Goal: Task Accomplishment & Management: Manage account settings

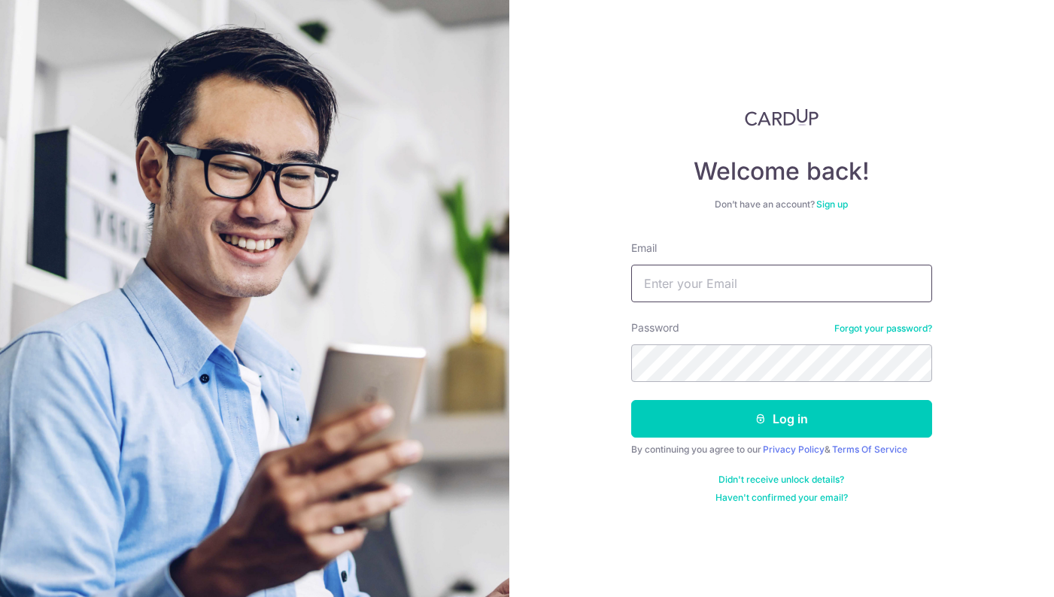
type input "[EMAIL_ADDRESS][DOMAIN_NAME]"
click at [781, 419] on button "Log in" at bounding box center [781, 419] width 301 height 38
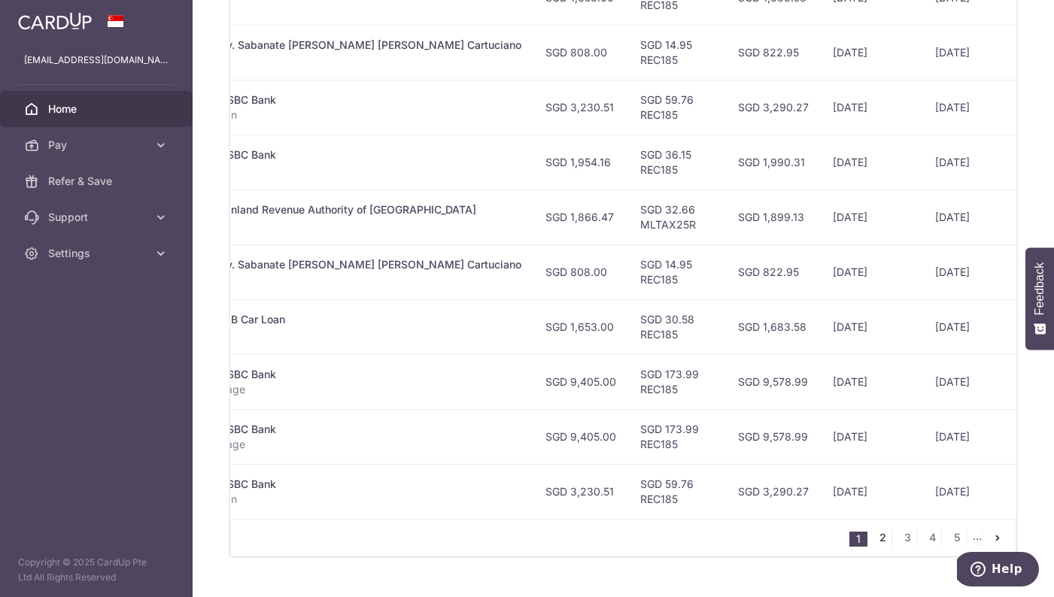
scroll to position [0, 384]
click at [883, 536] on link "2" at bounding box center [883, 538] width 18 height 18
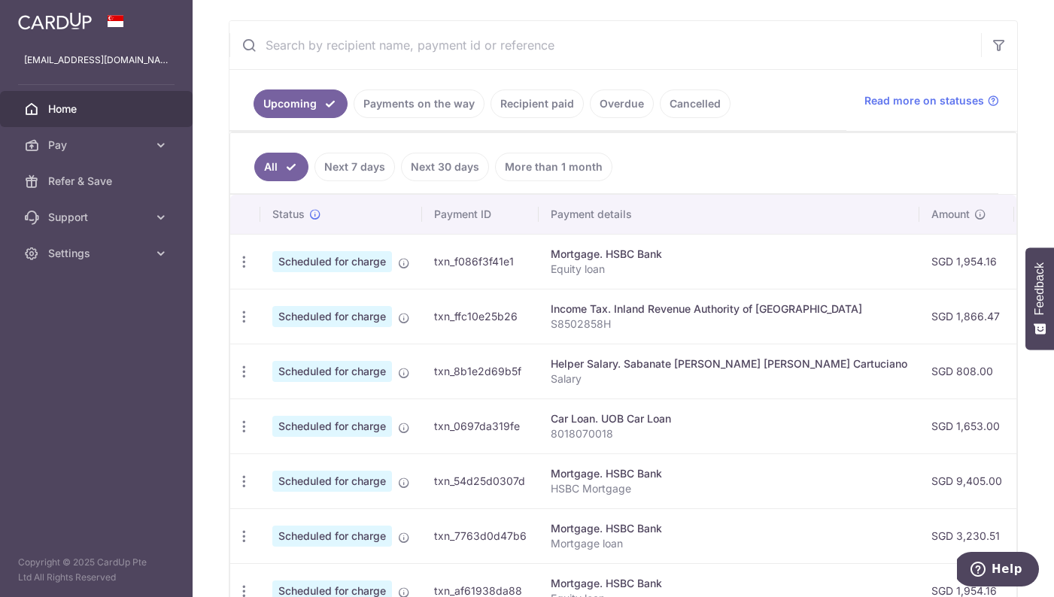
scroll to position [0, 0]
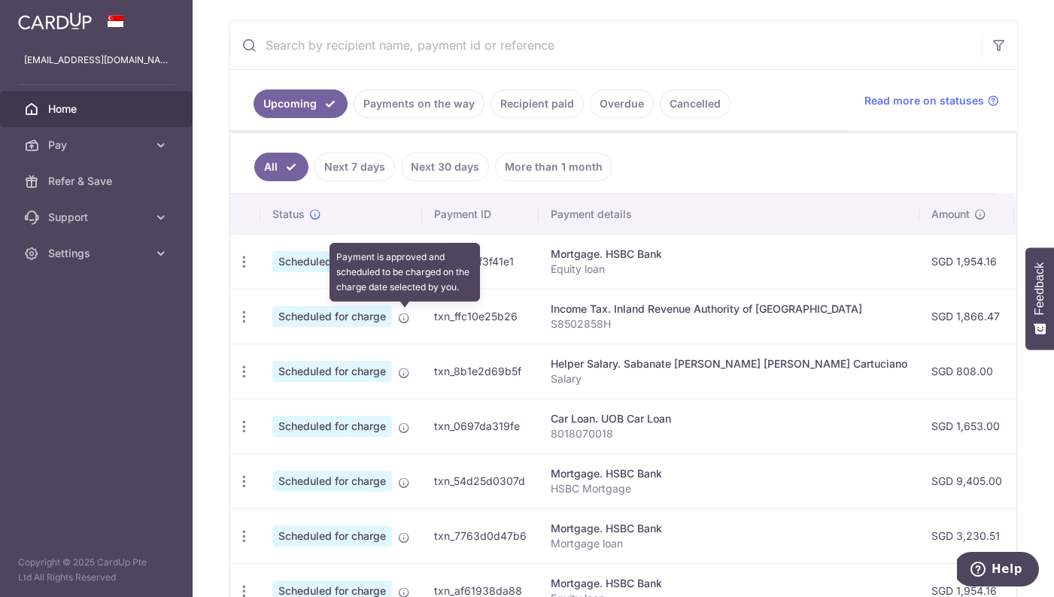
click at [406, 318] on icon at bounding box center [404, 318] width 12 height 12
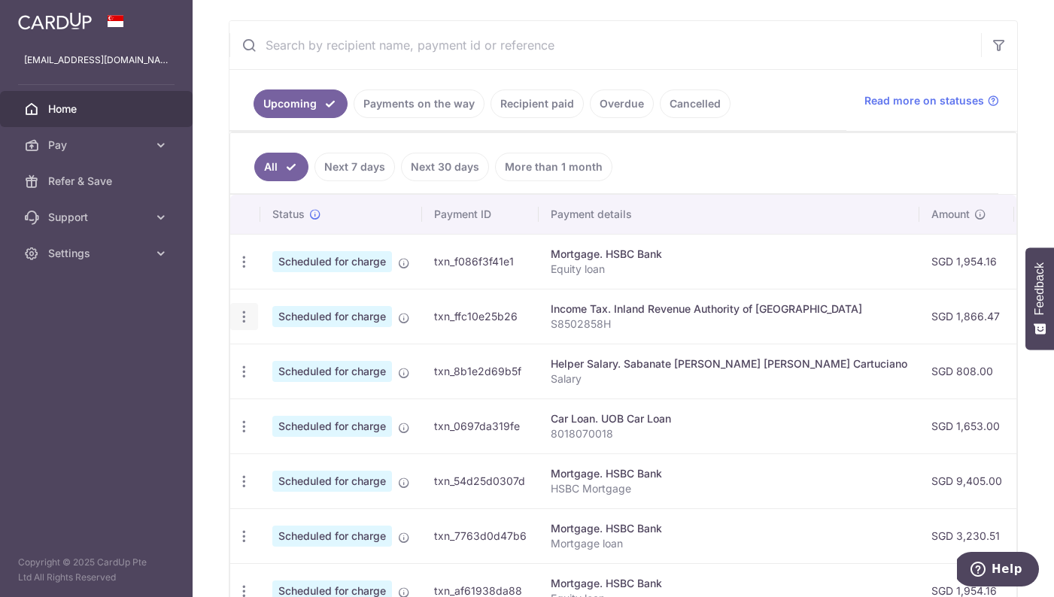
click at [251, 318] on icon "button" at bounding box center [244, 317] width 16 height 16
click at [290, 354] on span "Update payment" at bounding box center [324, 358] width 102 height 18
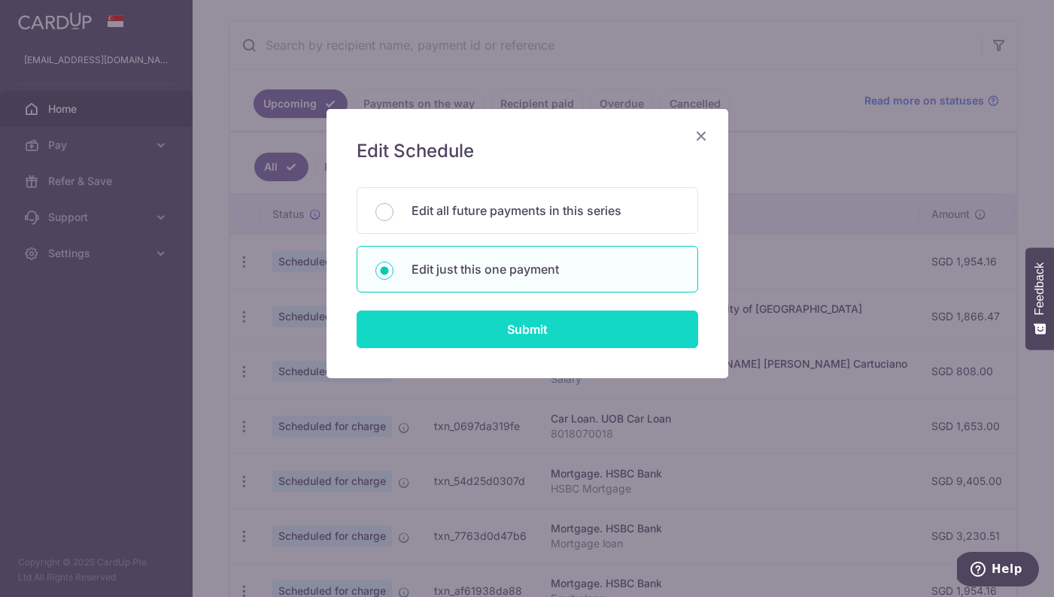
click at [543, 318] on input "Submit" at bounding box center [528, 330] width 342 height 38
radio input "true"
type input "1,866.47"
type input "[DATE]"
type input "S8502858H"
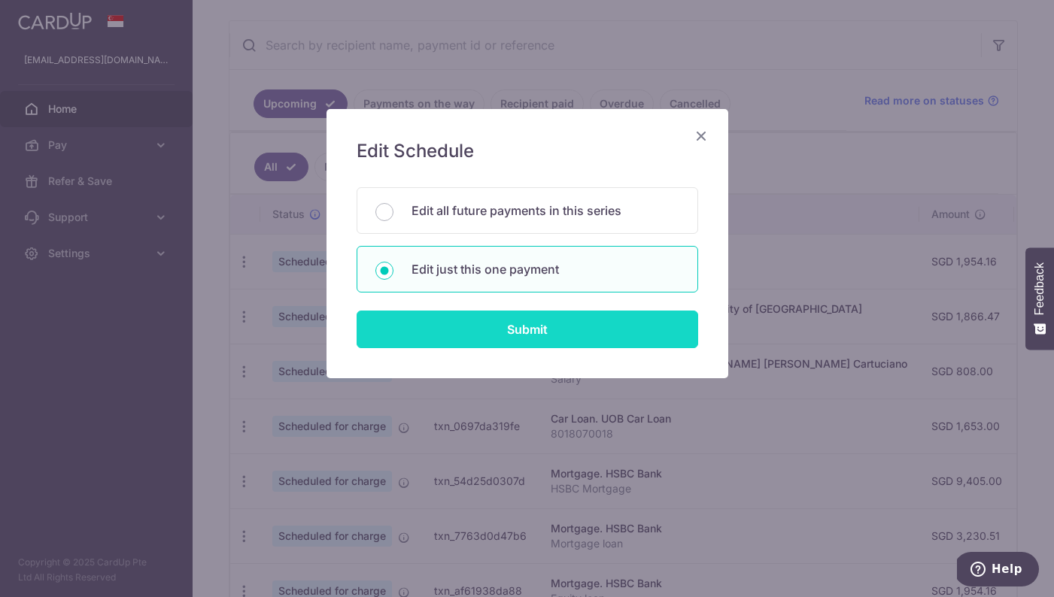
type input "MLTAX25R"
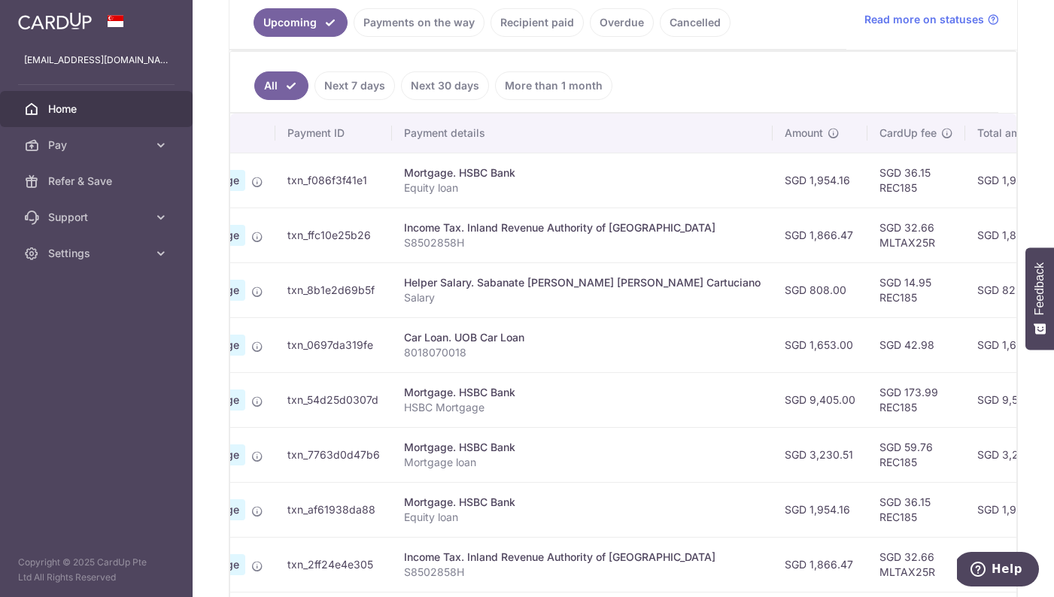
scroll to position [348, 0]
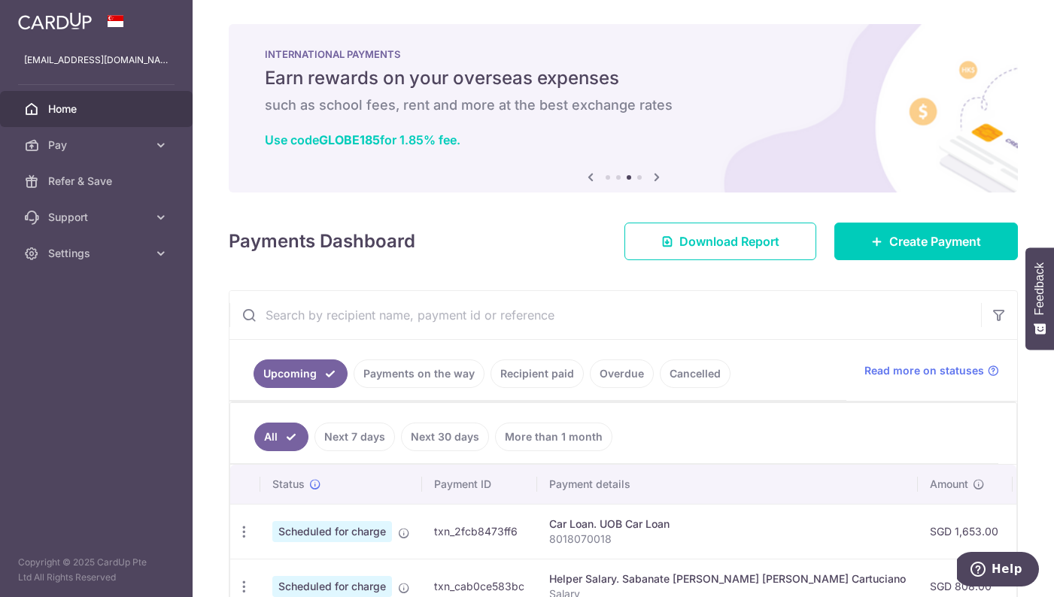
click at [943, 4] on div "× Pause Schedule Pause all future payments in this series Pause just this one p…" at bounding box center [623, 298] width 861 height 597
